Goal: Find contact information: Find contact information

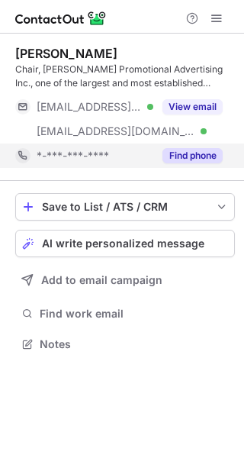
scroll to position [334, 244]
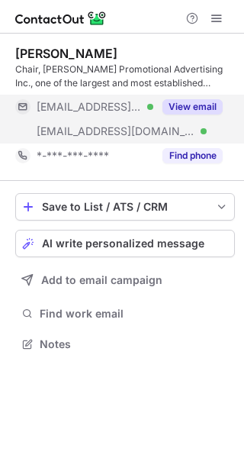
click at [186, 111] on button "View email" at bounding box center [193, 106] width 60 height 15
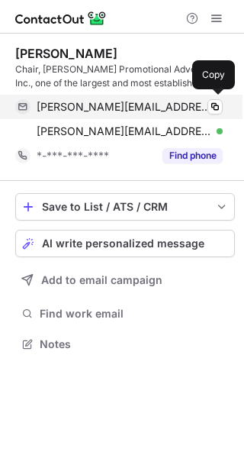
click at [131, 108] on span "[PERSON_NAME][EMAIL_ADDRESS][DOMAIN_NAME]" at bounding box center [124, 107] width 175 height 14
click at [210, 104] on span at bounding box center [215, 107] width 12 height 12
